Goal: Task Accomplishment & Management: Manage account settings

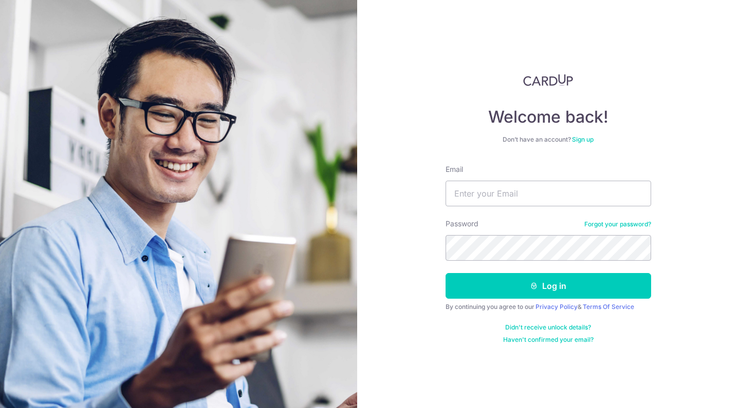
click at [506, 191] on input "Email" at bounding box center [547, 194] width 205 height 26
type input "[EMAIL_ADDRESS][DOMAIN_NAME]"
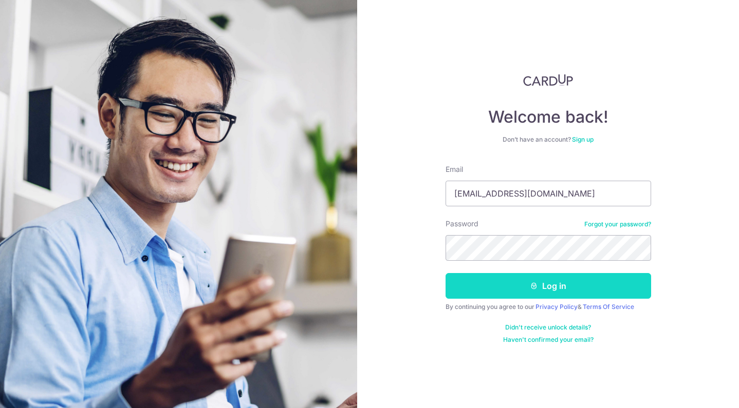
click at [533, 287] on icon "submit" at bounding box center [534, 286] width 8 height 8
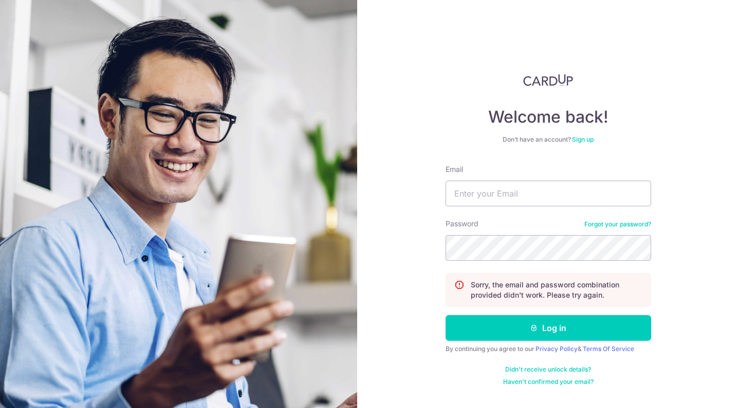
click at [500, 208] on form "Email Password Forgot your password? Sorry, the email and password combination …" at bounding box center [547, 275] width 205 height 222
type input "[EMAIL_ADDRESS][DOMAIN_NAME]"
click at [548, 328] on button "Log in" at bounding box center [547, 328] width 205 height 26
click at [615, 233] on div "Password Forgot your password?" at bounding box center [547, 240] width 205 height 42
click at [621, 227] on link "Forgot your password?" at bounding box center [617, 224] width 67 height 8
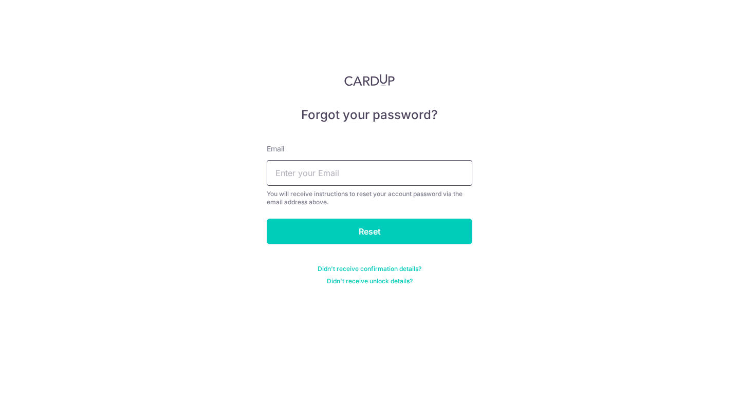
click at [447, 170] on input "text" at bounding box center [369, 173] width 205 height 26
type input "[EMAIL_ADDRESS][DOMAIN_NAME]"
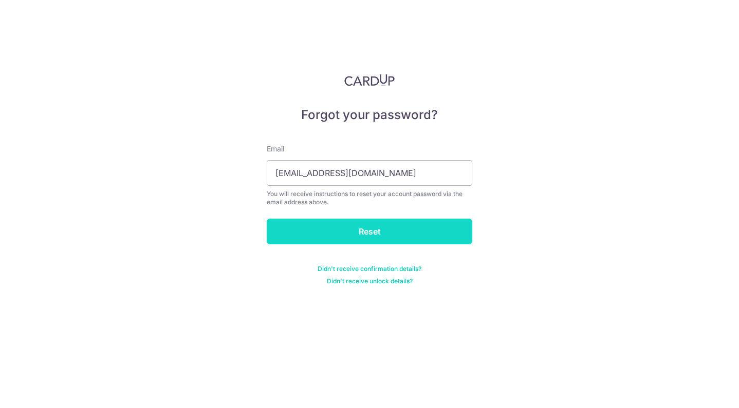
click at [406, 237] on input "Reset" at bounding box center [369, 232] width 205 height 26
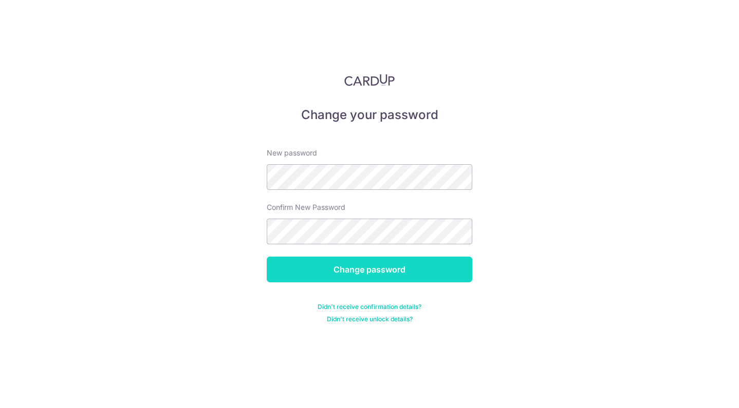
click at [410, 280] on input "Change password" at bounding box center [369, 270] width 205 height 26
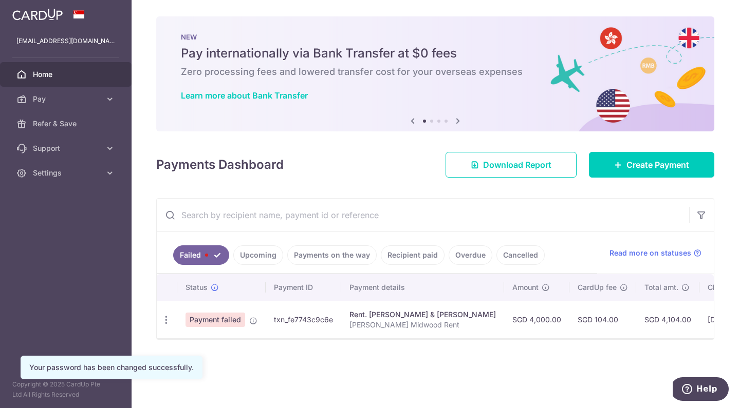
click at [263, 259] on link "Upcoming" at bounding box center [258, 256] width 50 height 20
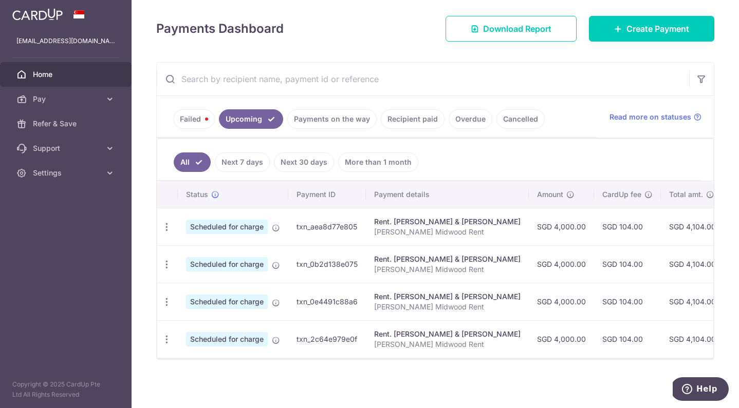
click at [198, 120] on link "Failed" at bounding box center [194, 119] width 42 height 20
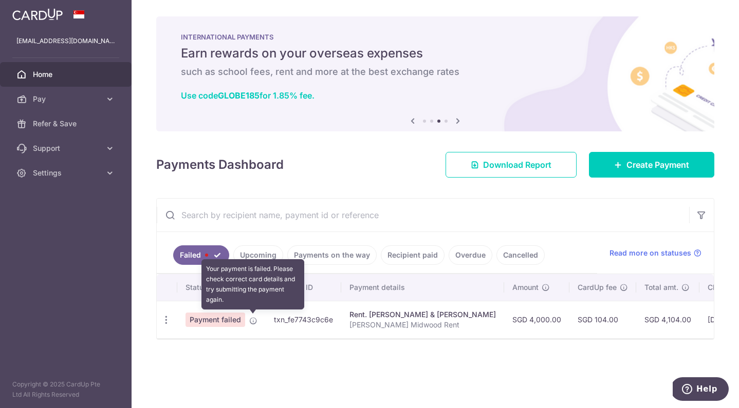
click at [252, 321] on icon at bounding box center [253, 321] width 8 height 8
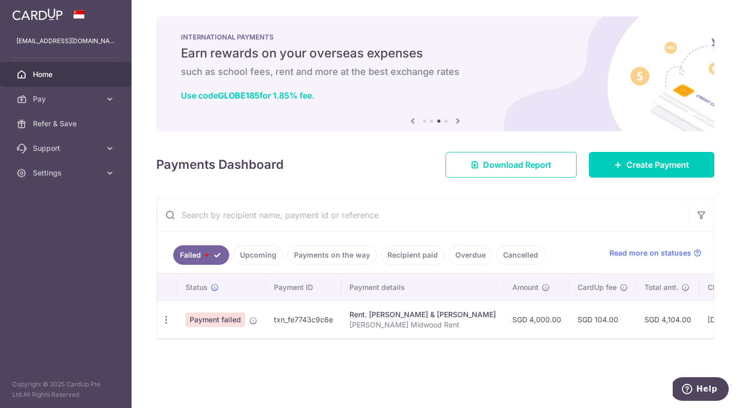
click at [227, 322] on span "Payment failed" at bounding box center [215, 320] width 60 height 14
click at [167, 318] on icon "button" at bounding box center [166, 320] width 11 height 11
click at [204, 348] on span "Update payment" at bounding box center [221, 348] width 70 height 12
radio input "true"
type input "4,000.00"
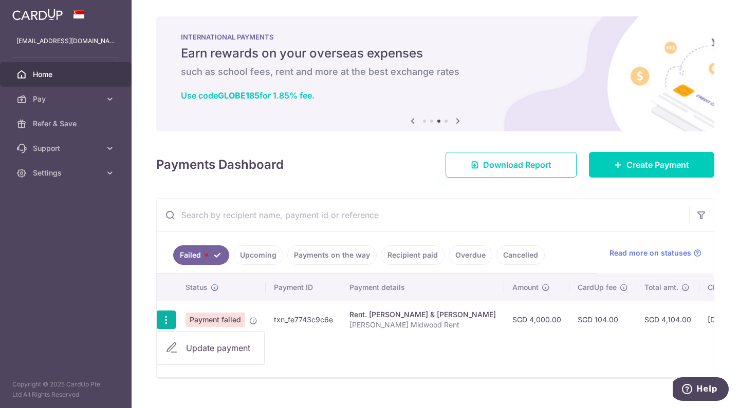
type input "[PERSON_NAME] Midwood Rent"
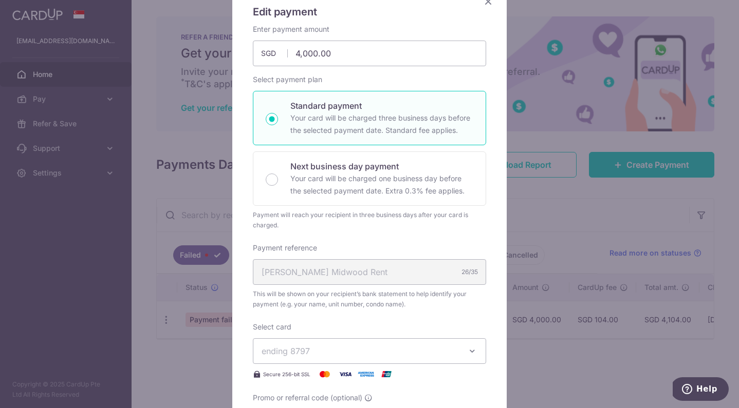
scroll to position [87, 0]
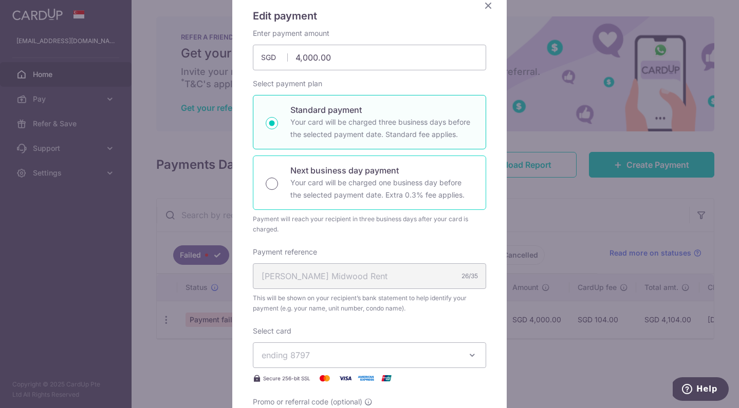
click at [272, 178] on input "Next business day payment Your card will be charged one business day before the…" at bounding box center [272, 184] width 12 height 12
radio input "true"
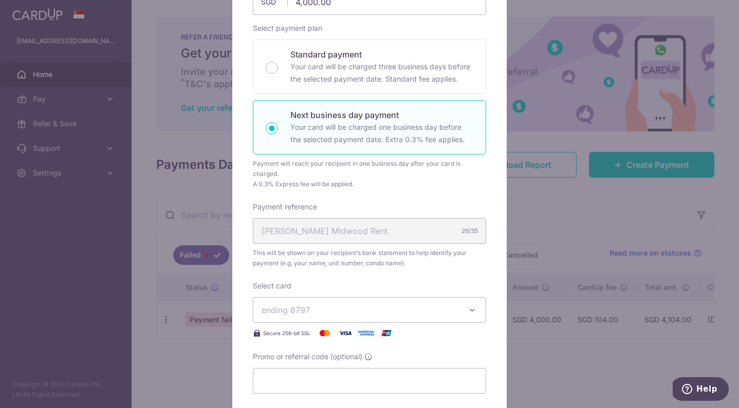
scroll to position [144, 0]
click at [352, 305] on span "ending 8797" at bounding box center [359, 309] width 197 height 12
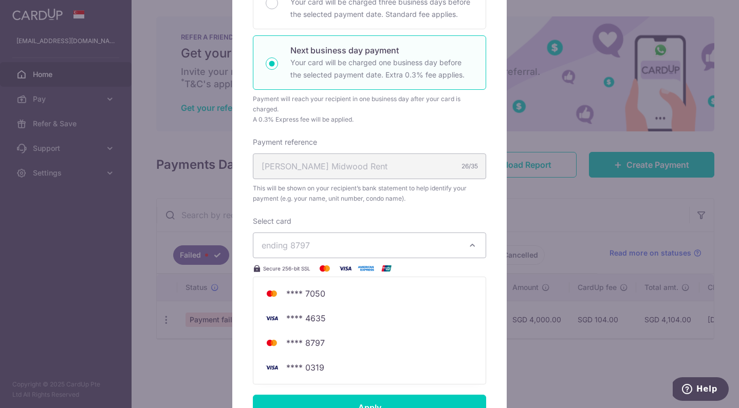
scroll to position [208, 0]
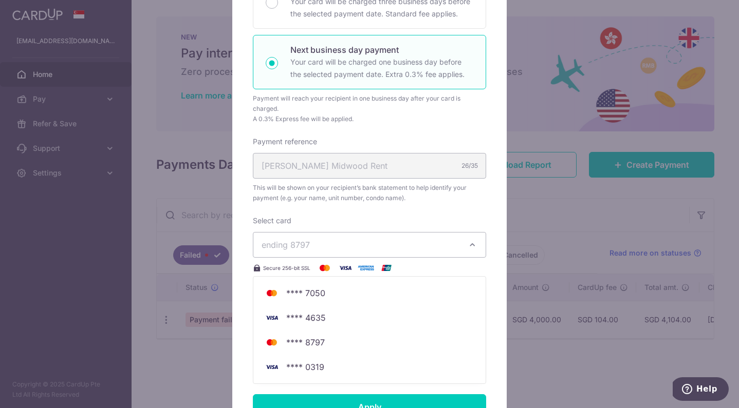
click at [360, 213] on div "Enter payment amount 4,000.00 4000.00 SGD To change the payment amount, please …" at bounding box center [369, 145] width 233 height 475
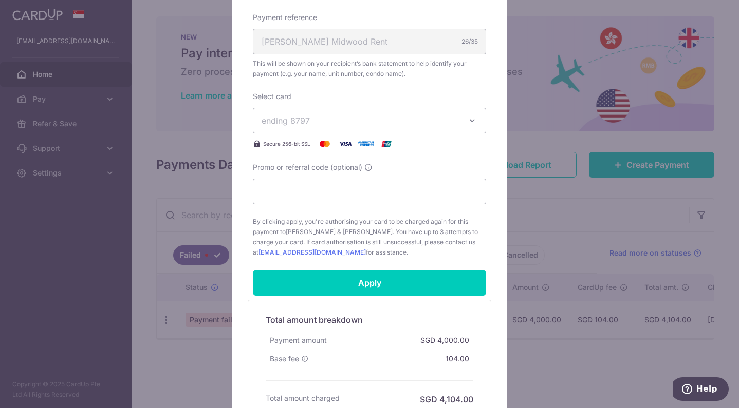
scroll to position [333, 0]
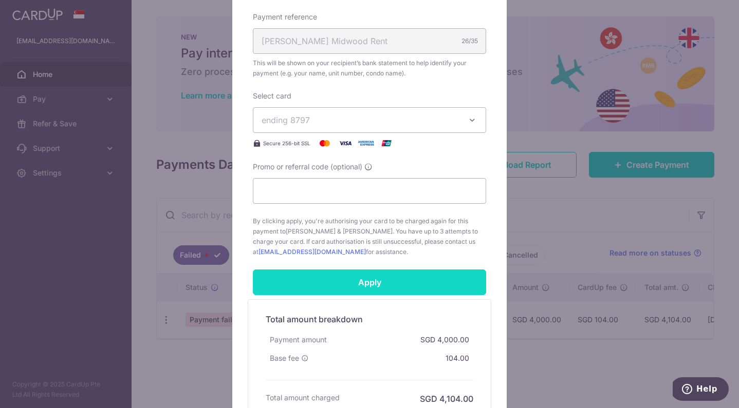
click at [371, 281] on input "Apply" at bounding box center [369, 283] width 233 height 26
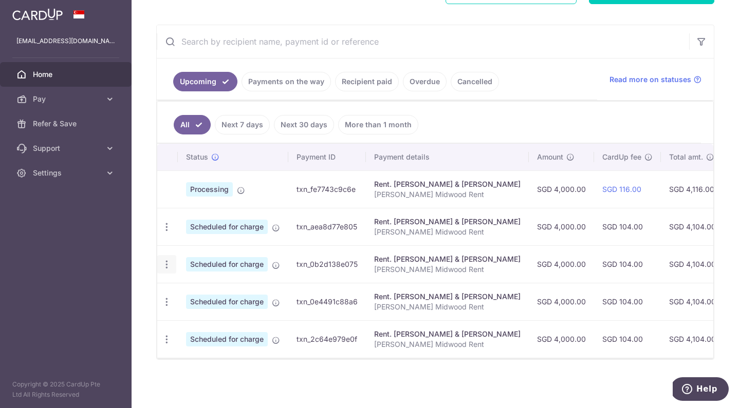
click at [168, 263] on icon "button" at bounding box center [166, 264] width 11 height 11
click at [172, 318] on icon at bounding box center [172, 318] width 12 height 12
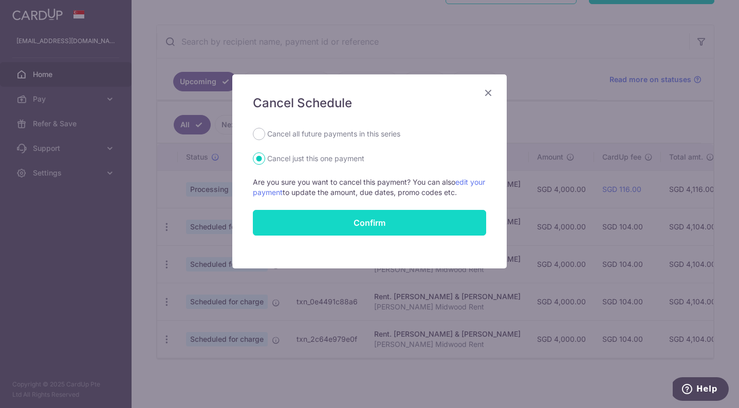
click at [333, 228] on button "Confirm" at bounding box center [369, 223] width 233 height 26
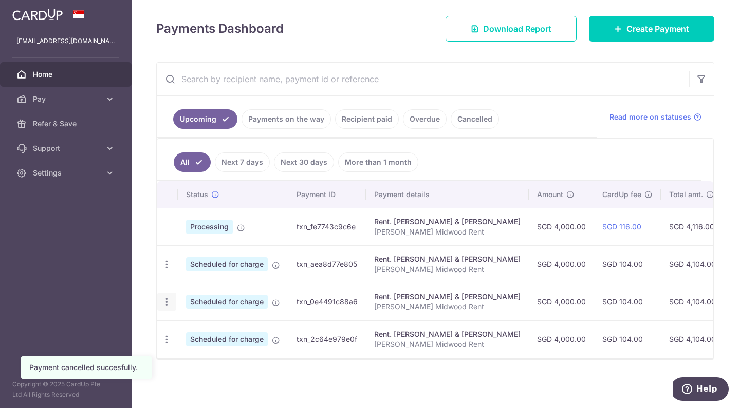
click at [167, 302] on icon "button" at bounding box center [166, 302] width 11 height 11
click at [173, 355] on icon at bounding box center [172, 355] width 12 height 12
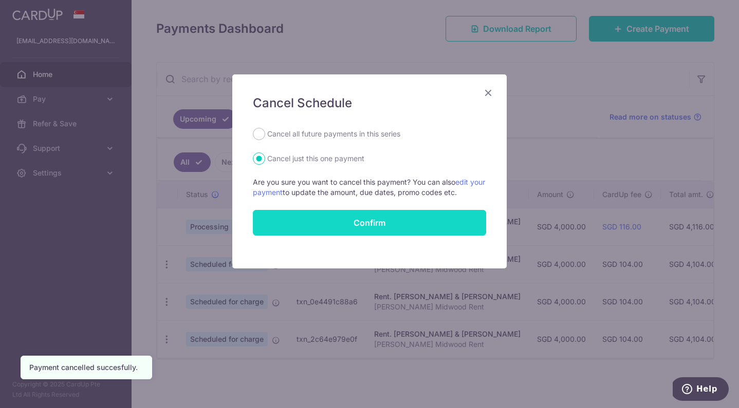
click at [355, 229] on button "Confirm" at bounding box center [369, 223] width 233 height 26
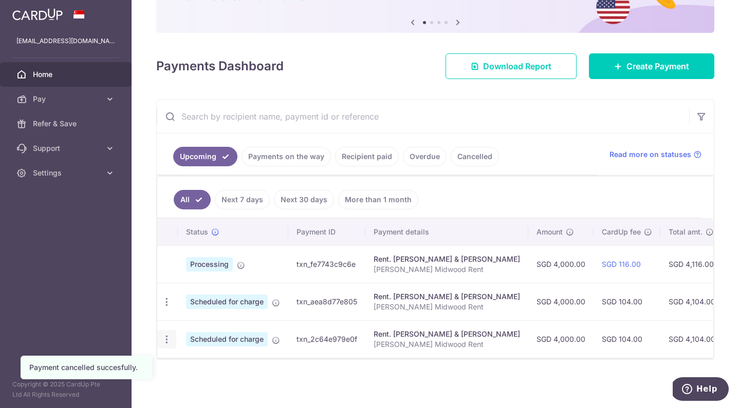
click at [168, 341] on icon "button" at bounding box center [166, 339] width 11 height 11
click at [177, 394] on icon at bounding box center [172, 393] width 12 height 12
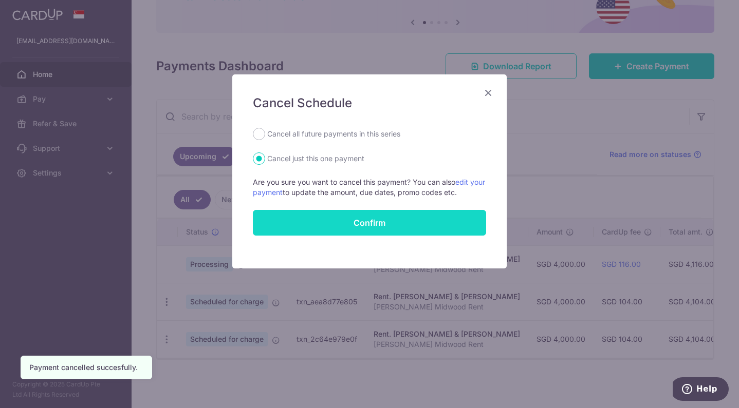
click at [366, 226] on button "Confirm" at bounding box center [369, 223] width 233 height 26
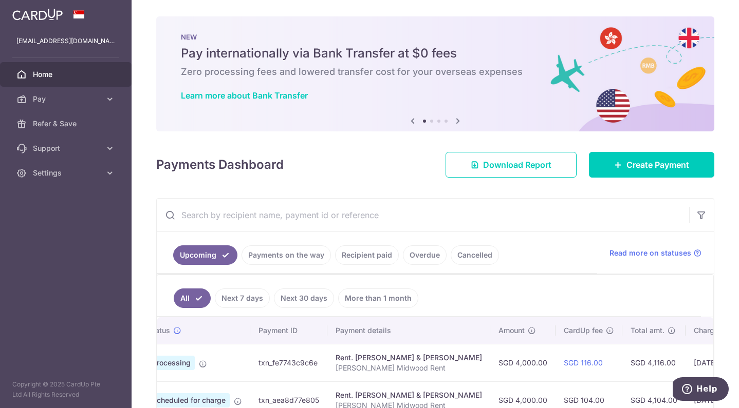
click at [304, 263] on link "Payments on the way" at bounding box center [285, 256] width 89 height 20
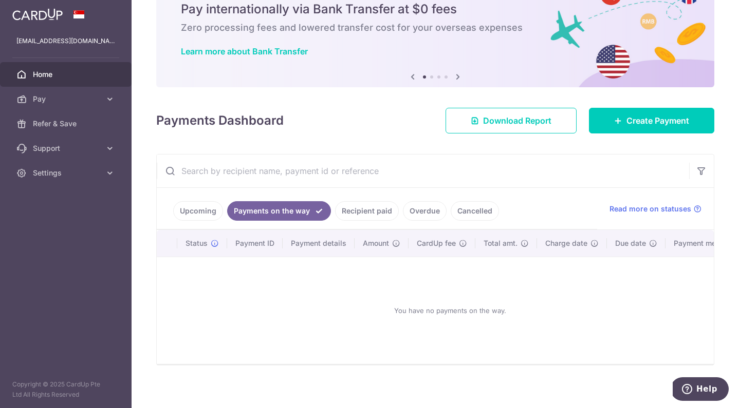
click at [360, 202] on link "Recipient paid" at bounding box center [367, 211] width 64 height 20
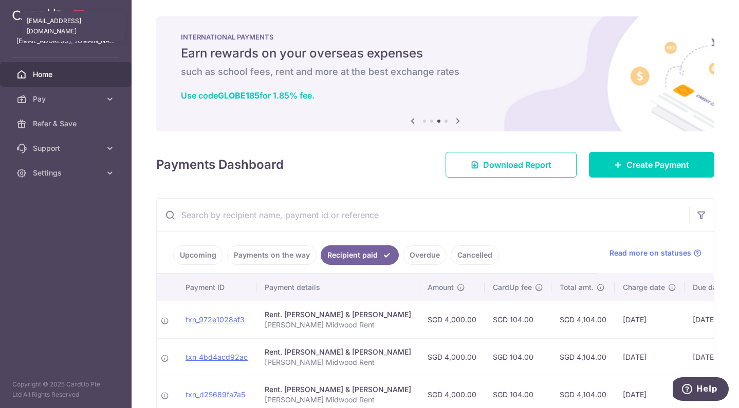
click at [81, 43] on p "[EMAIL_ADDRESS][DOMAIN_NAME]" at bounding box center [65, 41] width 99 height 10
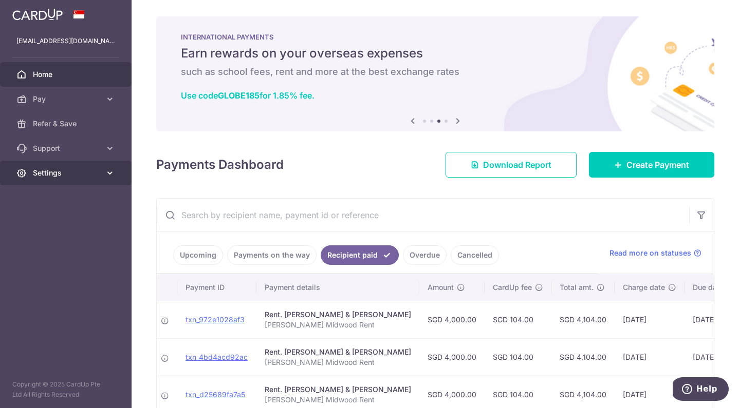
click at [81, 177] on span "Settings" at bounding box center [67, 173] width 68 height 10
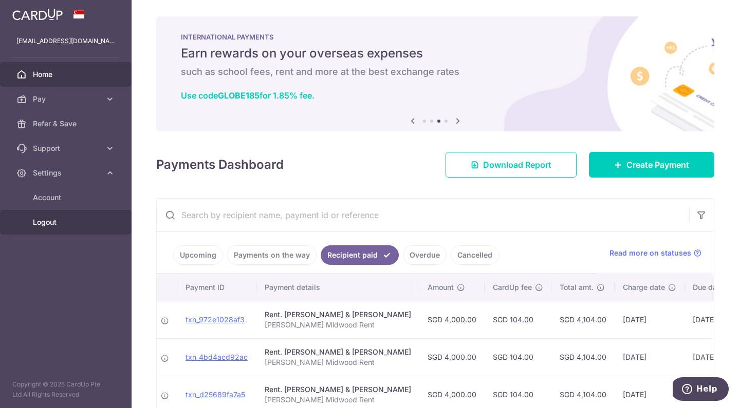
click at [46, 225] on span "Logout" at bounding box center [67, 222] width 68 height 10
